Goal: Task Accomplishment & Management: Complete application form

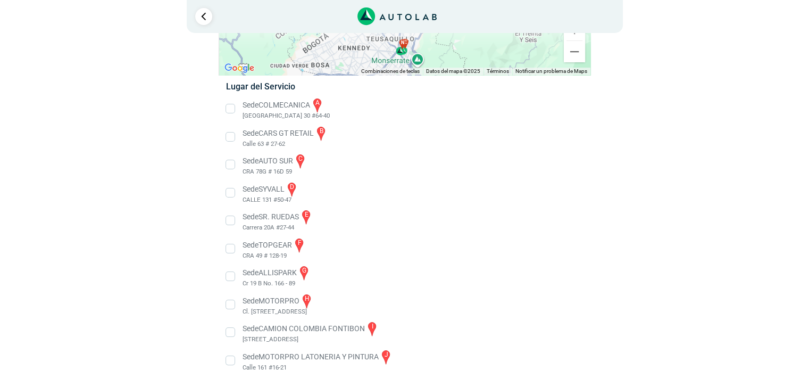
scroll to position [57, 0]
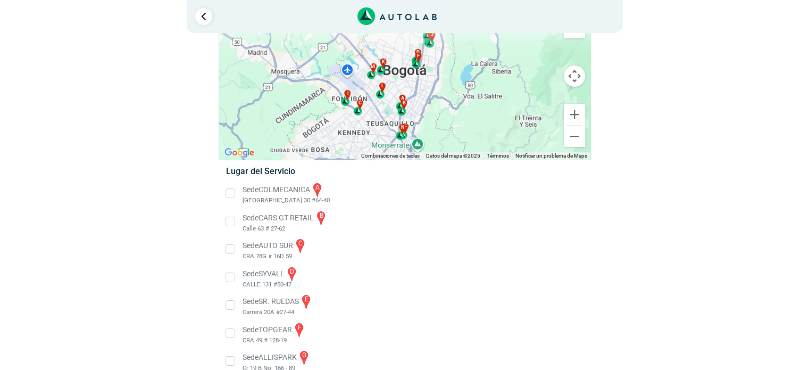
click at [230, 191] on li "Sede COLMECANICA a [GEOGRAPHIC_DATA] 30 #64-40" at bounding box center [404, 193] width 373 height 24
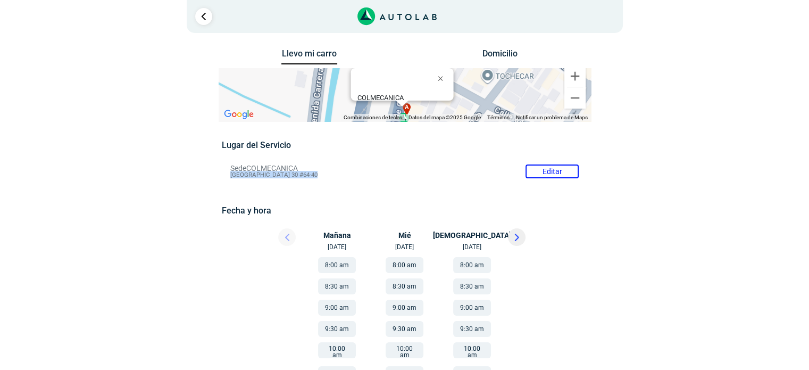
drag, startPoint x: 208, startPoint y: 176, endPoint x: 304, endPoint y: 187, distance: 97.4
click at [304, 187] on div "Llevo mi carro [GEOGRAPHIC_DATA] ← Mover a la izquierda → Mover a la derecha ↑ …" at bounding box center [405, 345] width 516 height 598
copy div "[GEOGRAPHIC_DATA] 30 #64-40"
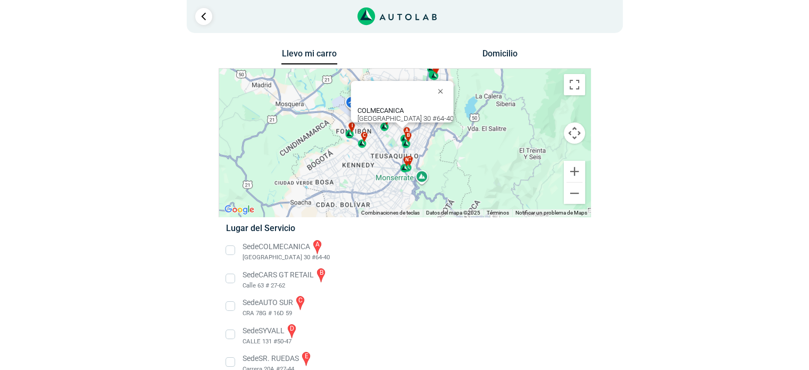
click at [580, 71] on div "a b c d e f g" at bounding box center [404, 143] width 371 height 148
click at [573, 89] on button "Cambiar a la vista en pantalla completa" at bounding box center [574, 84] width 21 height 21
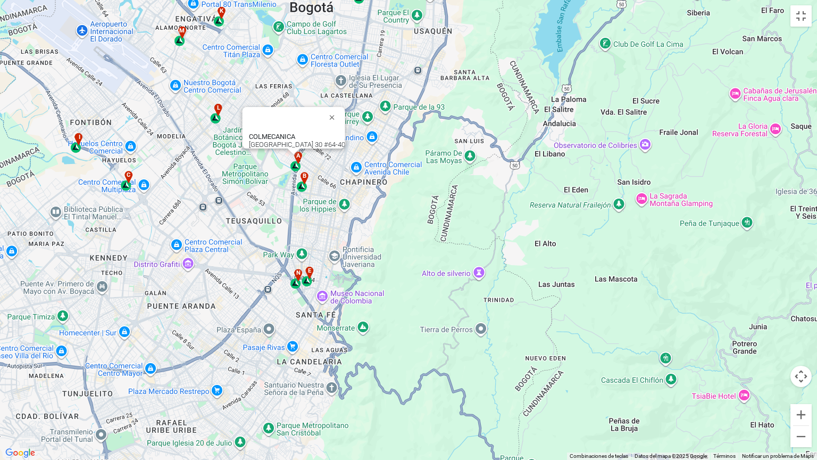
drag, startPoint x: 346, startPoint y: 267, endPoint x: 457, endPoint y: 272, distance: 110.8
click at [457, 272] on div "a b c d e f g" at bounding box center [408, 230] width 817 height 460
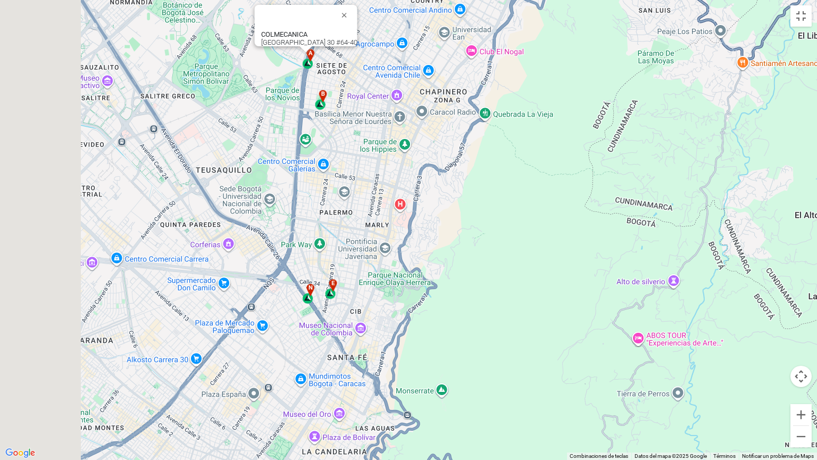
drag, startPoint x: 268, startPoint y: 250, endPoint x: 425, endPoint y: 250, distance: 156.5
click at [425, 250] on div "a b c d e f g" at bounding box center [408, 230] width 817 height 460
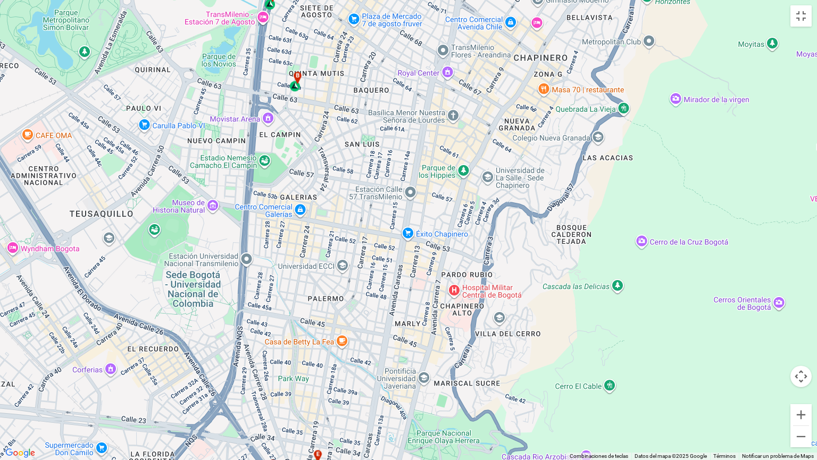
drag, startPoint x: 368, startPoint y: 226, endPoint x: 425, endPoint y: 353, distance: 139.6
click at [425, 353] on div "a b c d e f g" at bounding box center [408, 230] width 817 height 460
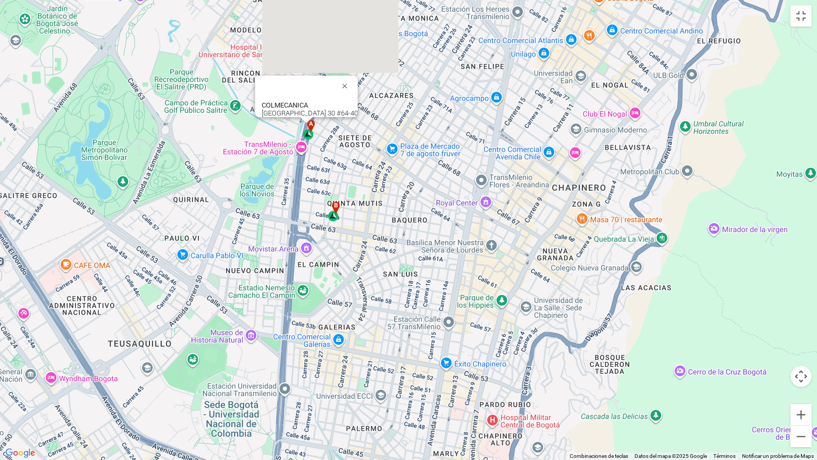
drag, startPoint x: 358, startPoint y: 261, endPoint x: 396, endPoint y: 389, distance: 133.9
click at [396, 369] on div "a b c d e f g" at bounding box center [408, 230] width 817 height 460
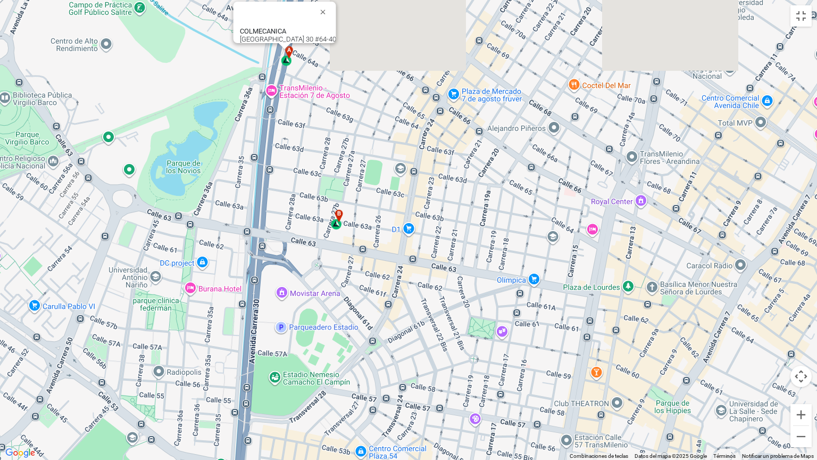
drag, startPoint x: 348, startPoint y: 261, endPoint x: 400, endPoint y: 377, distance: 127.4
click at [400, 369] on div "a b c d e f g" at bounding box center [408, 230] width 817 height 460
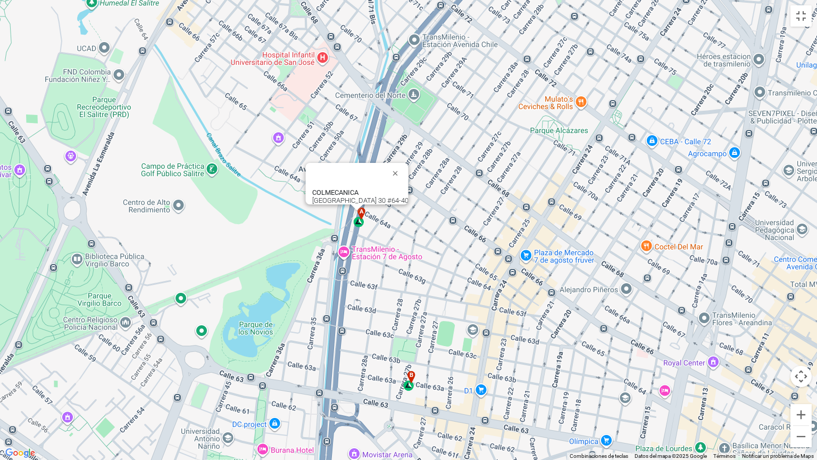
drag, startPoint x: 359, startPoint y: 293, endPoint x: 432, endPoint y: 459, distance: 181.8
click at [432, 369] on div "a b c d e f g" at bounding box center [408, 230] width 817 height 460
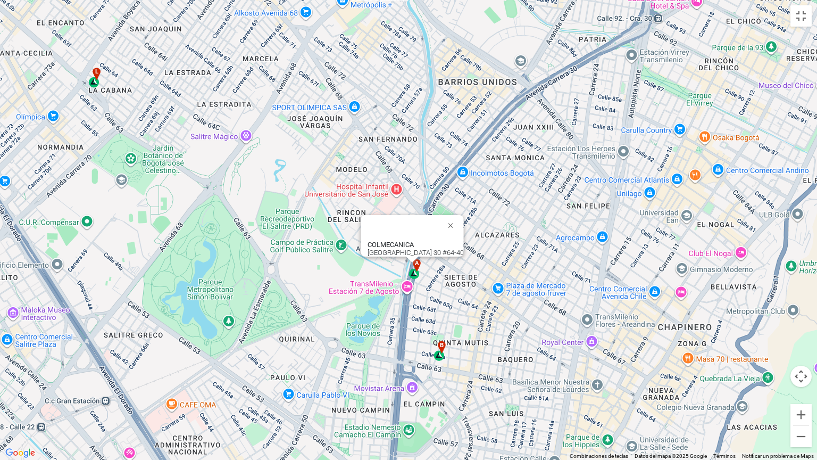
drag, startPoint x: 503, startPoint y: 336, endPoint x: 473, endPoint y: 203, distance: 136.5
click at [473, 203] on div "a b c d e f g" at bounding box center [408, 230] width 817 height 460
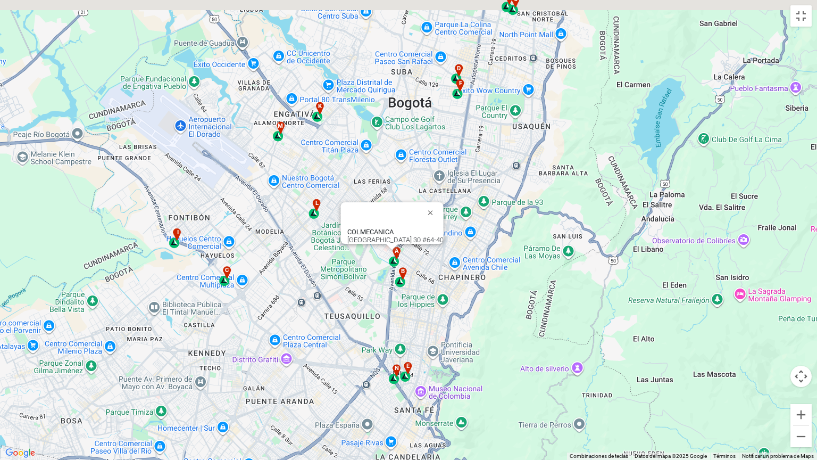
drag, startPoint x: 494, startPoint y: 230, endPoint x: 444, endPoint y: 275, distance: 67.4
click at [444, 275] on div "a b c d e f g" at bounding box center [408, 230] width 817 height 460
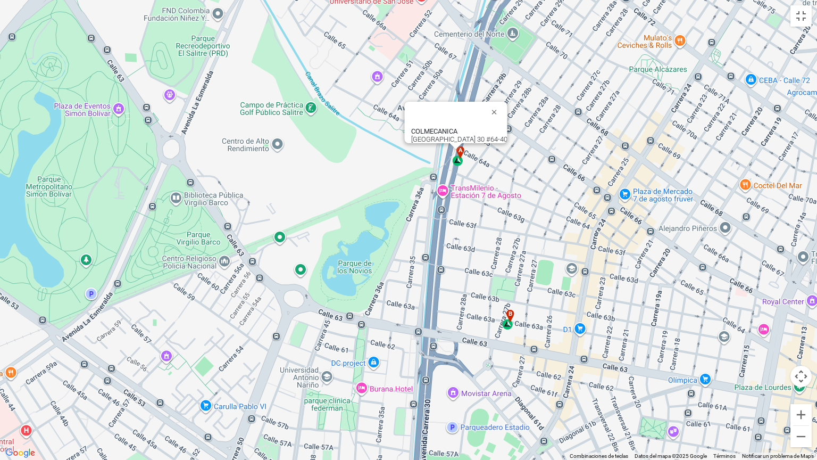
drag, startPoint x: 448, startPoint y: 333, endPoint x: 446, endPoint y: 344, distance: 11.4
click at [446, 344] on div "a b c d e f g" at bounding box center [408, 230] width 817 height 460
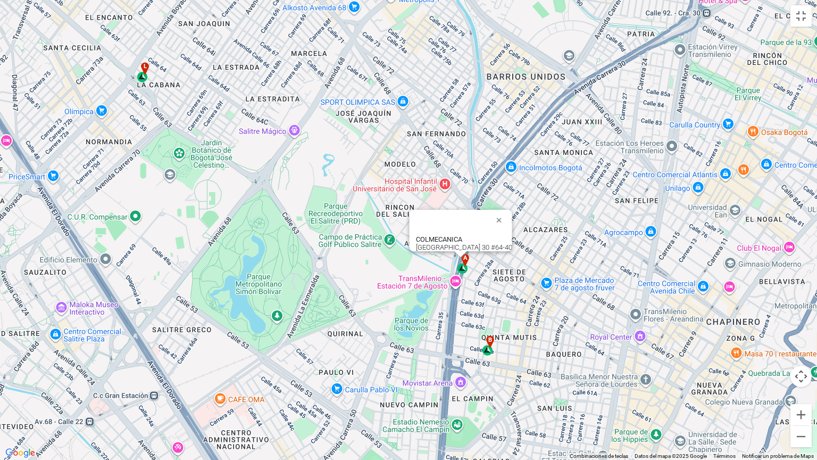
drag, startPoint x: 195, startPoint y: 150, endPoint x: 227, endPoint y: 258, distance: 112.6
click at [227, 258] on div "a b c d e f g" at bounding box center [408, 230] width 817 height 460
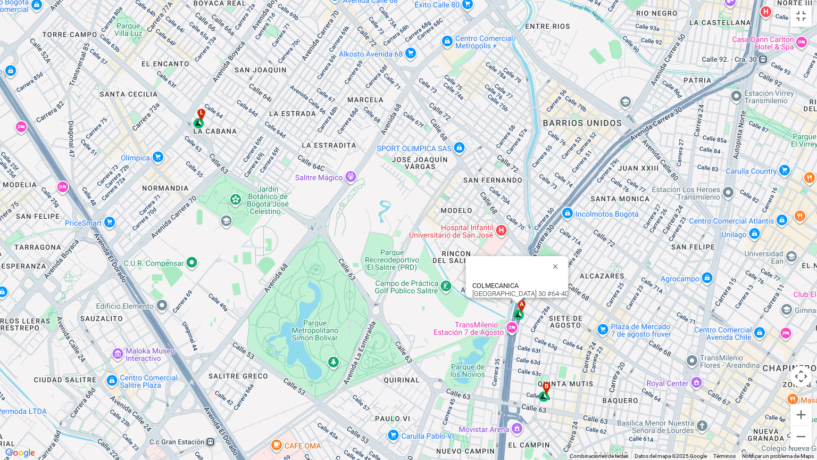
drag, startPoint x: 575, startPoint y: 321, endPoint x: 395, endPoint y: 170, distance: 234.9
click at [395, 170] on div "a b c d e f g" at bounding box center [408, 230] width 817 height 460
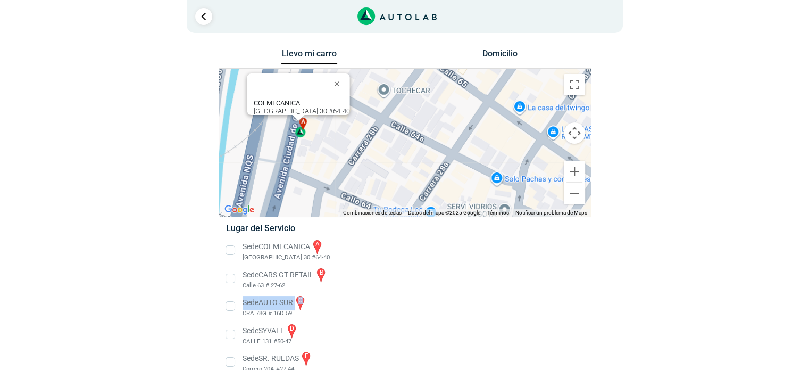
drag, startPoint x: 342, startPoint y: 297, endPoint x: 342, endPoint y: 286, distance: 11.7
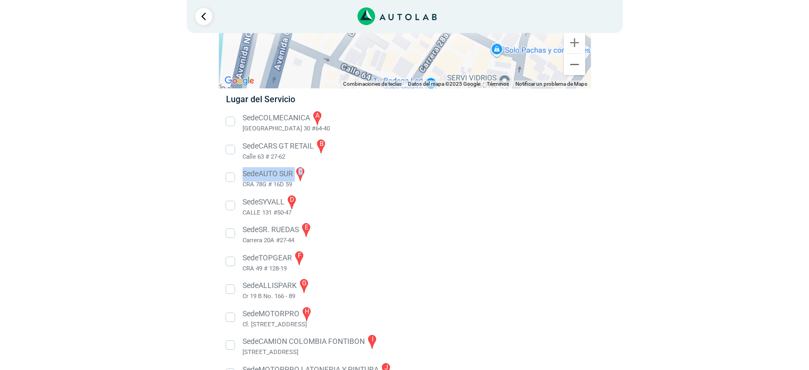
scroll to position [110, 0]
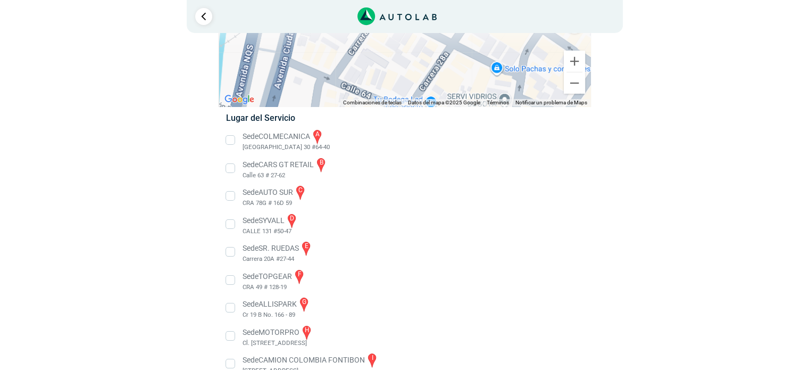
click at [225, 169] on li "Sede CARS GT RETAIL b Calle 63 # 27-62" at bounding box center [404, 168] width 373 height 24
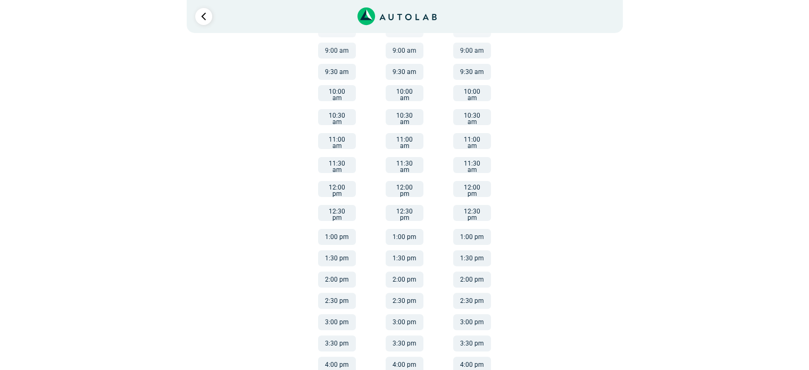
scroll to position [258, 0]
click at [330, 270] on button "2:00 pm" at bounding box center [337, 278] width 38 height 16
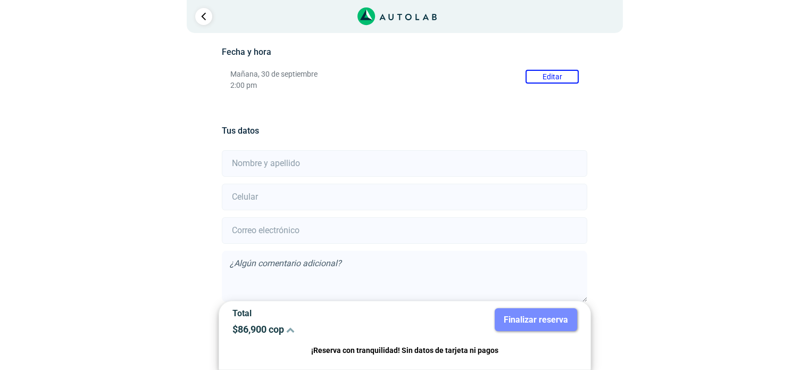
scroll to position [160, 0]
click at [313, 144] on div "Tus datos Acepto la Política de Datos Personales , las Condiciones del Servicio…" at bounding box center [405, 223] width 366 height 241
click at [268, 164] on input "text" at bounding box center [405, 162] width 366 height 27
type input "[PERSON_NAME] [PERSON_NAME]"
type input "3166230267"
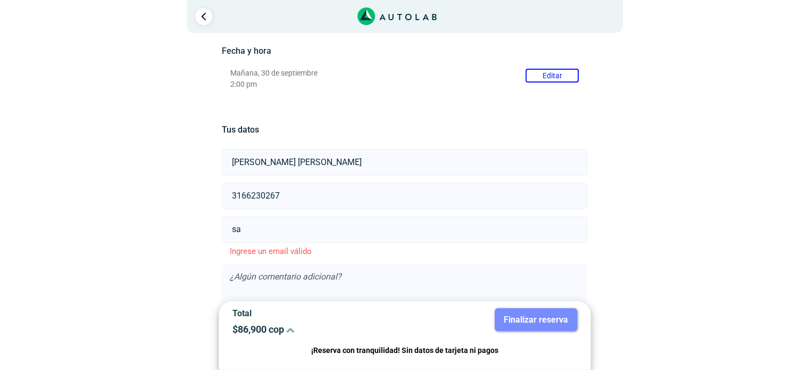
type input "s"
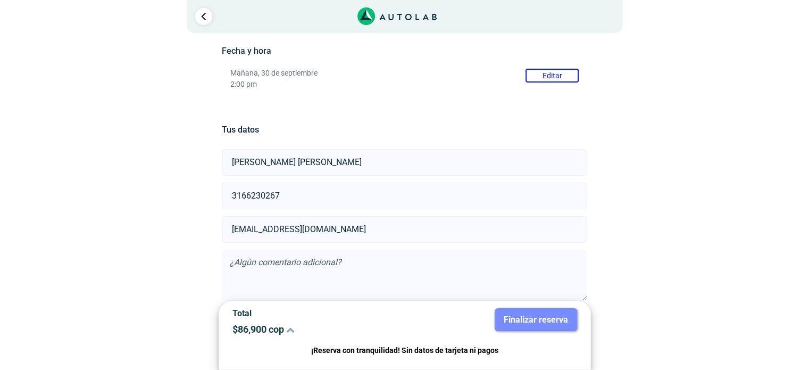
type input "[EMAIL_ADDRESS][DOMAIN_NAME]"
click at [734, 165] on div "× ¡Reserva tranquilo! Sin datos de tarjeta ni pagos Aquí puedes ver tus servici…" at bounding box center [404, 129] width 809 height 578
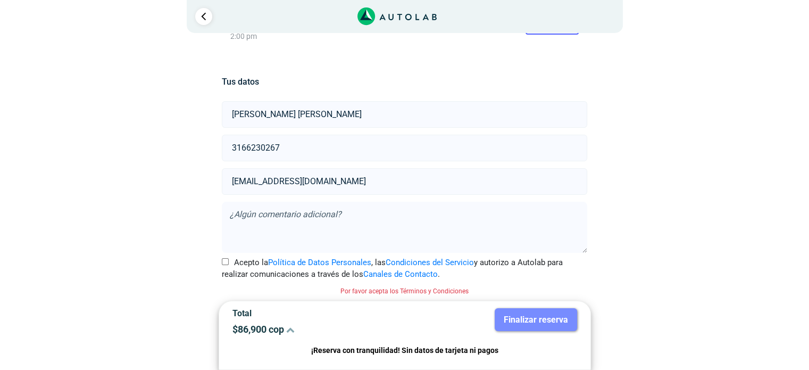
click at [222, 254] on form "[PERSON_NAME] [PERSON_NAME] 3166230267 [EMAIL_ADDRESS][DOMAIN_NAME] Acepto la P…" at bounding box center [405, 198] width 366 height 197
click at [219, 261] on div "Acepto la Política de Datos Personales , las Condiciones del Servicio y autoriz…" at bounding box center [405, 269] width 382 height 24
click at [221, 261] on div "Acepto la Política de Datos Personales , las Condiciones del Servicio y autoriz…" at bounding box center [405, 269] width 382 height 24
click at [224, 261] on input "Acepto la Política de Datos Personales , las Condiciones del Servicio y autoriz…" at bounding box center [225, 261] width 7 height 7
checkbox input "true"
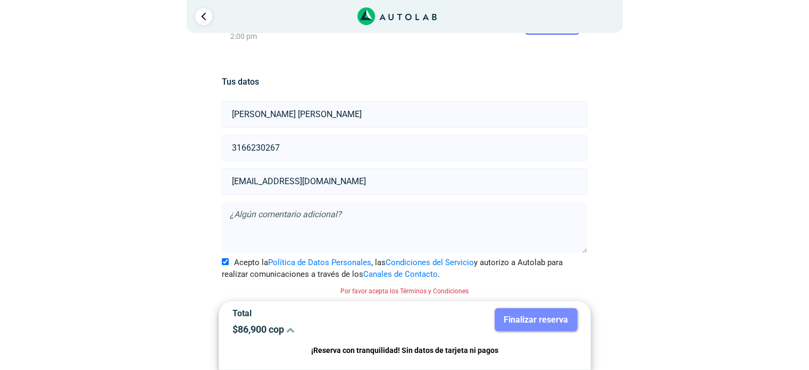
scroll to position [194, 0]
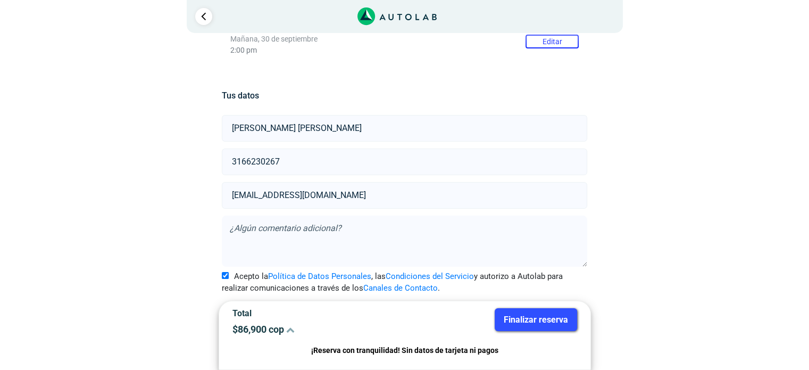
click at [541, 317] on button "Finalizar reserva" at bounding box center [536, 319] width 82 height 23
